Goal: Navigation & Orientation: Find specific page/section

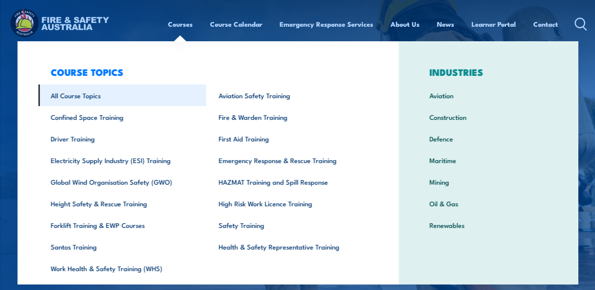
click at [96, 100] on link "All Course Topics" at bounding box center [122, 96] width 168 height 22
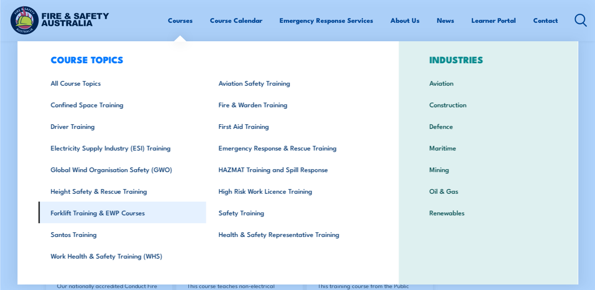
scroll to position [24, 0]
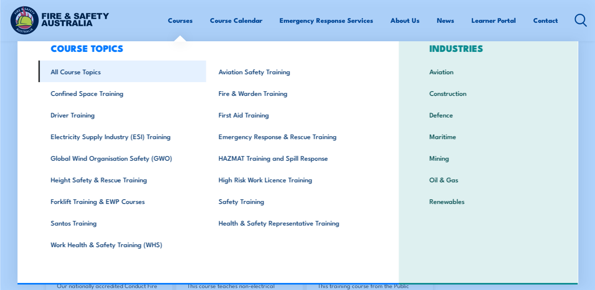
click at [96, 72] on link "All Course Topics" at bounding box center [122, 72] width 168 height 22
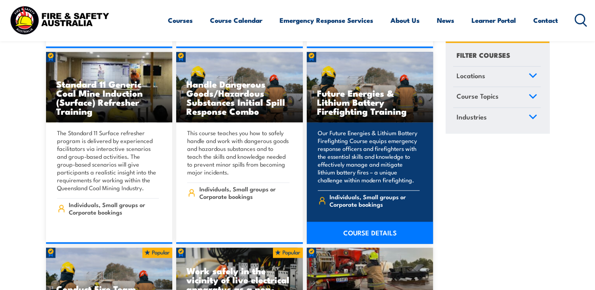
scroll to position [1101, 0]
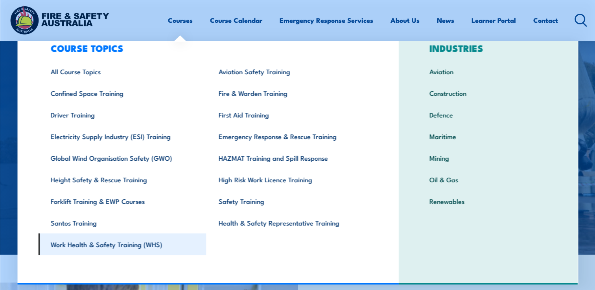
scroll to position [39, 0]
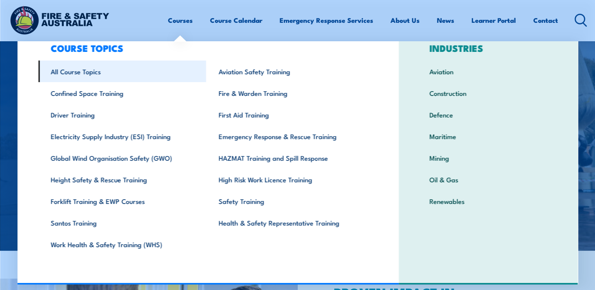
click at [96, 73] on link "All Course Topics" at bounding box center [122, 72] width 168 height 22
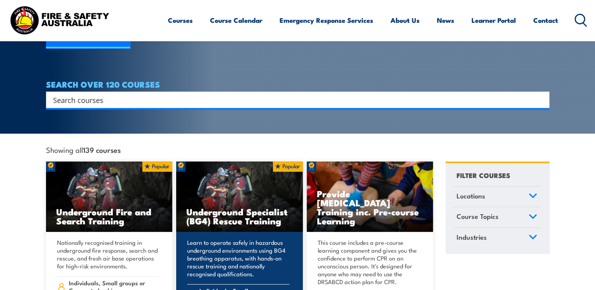
scroll to position [118, 0]
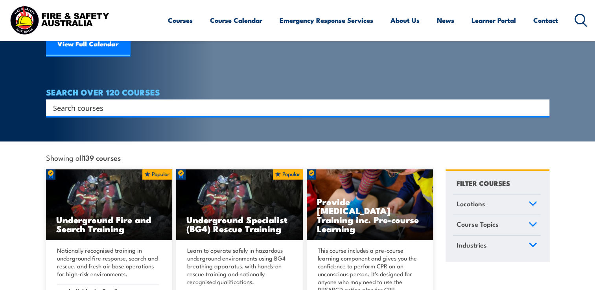
click at [544, 216] on div "FILTER COURSES Locations Australian Capital Territory New South Wales Northern …" at bounding box center [497, 215] width 104 height 92
click at [536, 222] on icon at bounding box center [532, 225] width 9 height 6
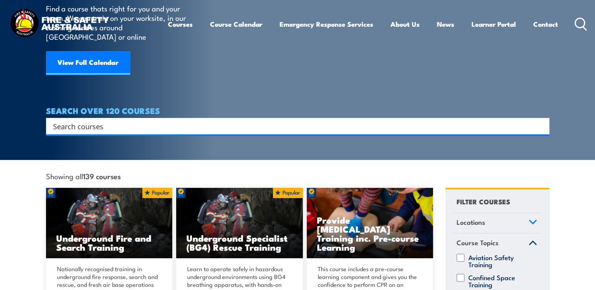
scroll to position [0, 0]
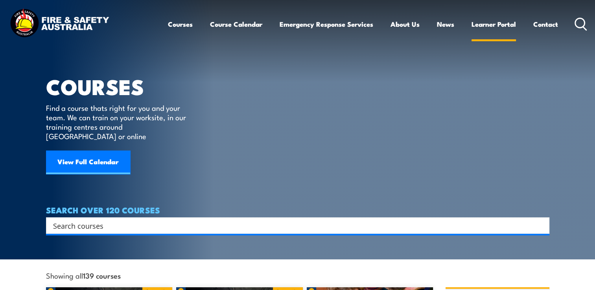
click at [483, 25] on link "Learner Portal" at bounding box center [493, 24] width 44 height 21
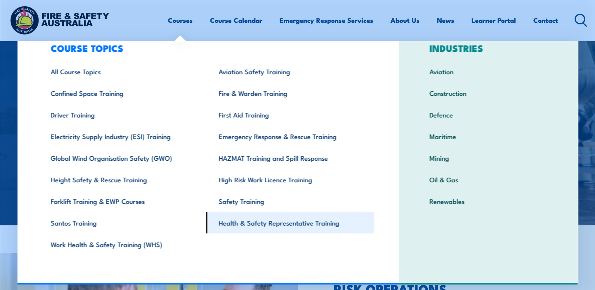
scroll to position [79, 0]
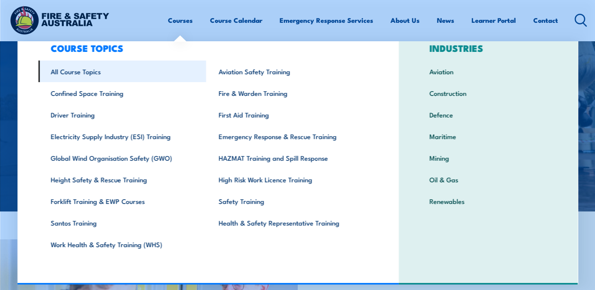
click at [101, 78] on link "All Course Topics" at bounding box center [122, 72] width 168 height 22
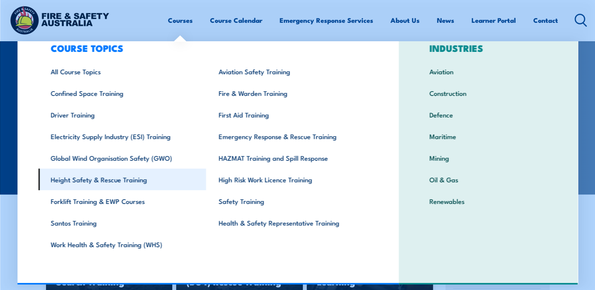
scroll to position [79, 0]
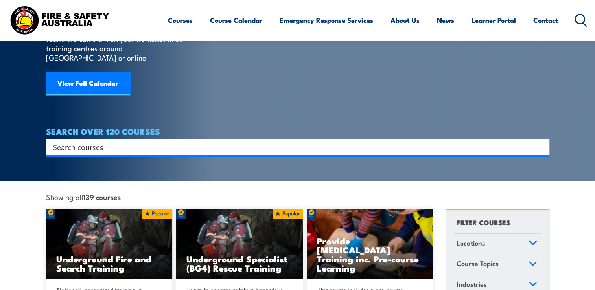
click at [79, 22] on img at bounding box center [59, 20] width 103 height 34
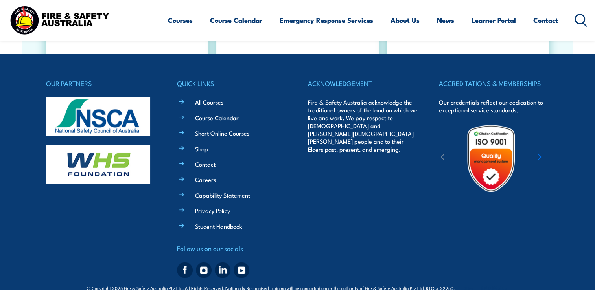
scroll to position [1437, 0]
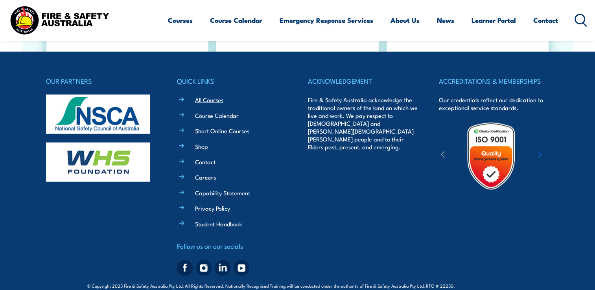
click at [216, 95] on link "All Courses" at bounding box center [209, 99] width 28 height 8
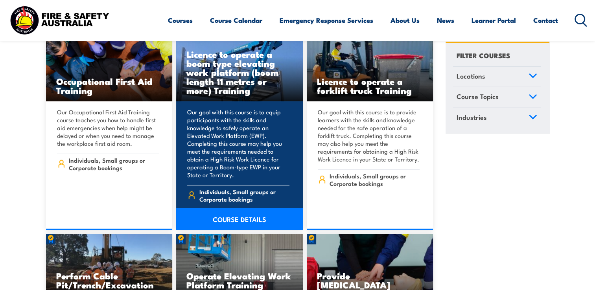
scroll to position [5346, 0]
